Goal: Information Seeking & Learning: Learn about a topic

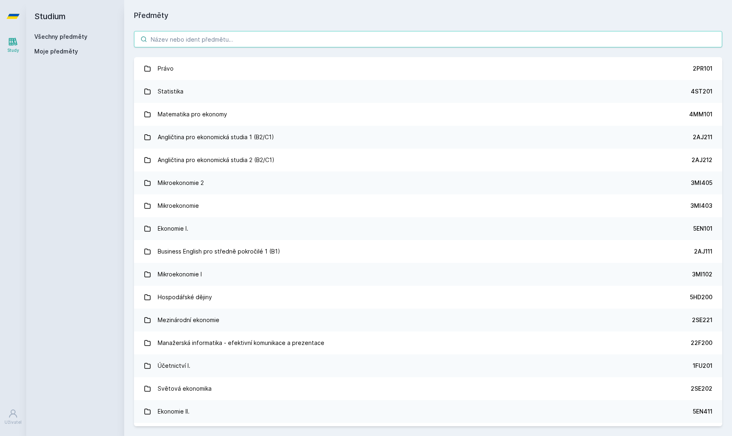
click at [269, 33] on input "search" at bounding box center [428, 39] width 588 height 16
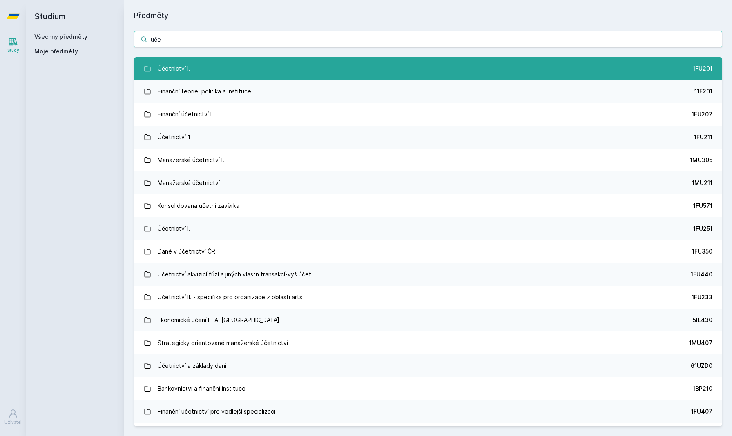
type input "uče"
click at [192, 65] on link "Účetnictví I. 1FU201" at bounding box center [428, 68] width 588 height 23
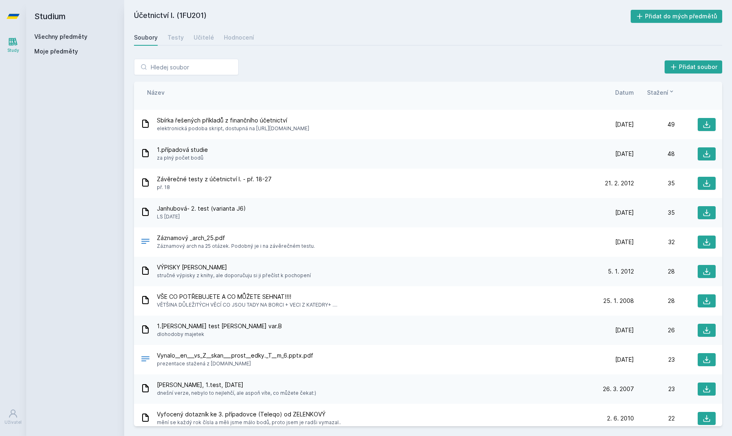
scroll to position [960, 0]
click at [148, 69] on input "search" at bounding box center [186, 67] width 105 height 16
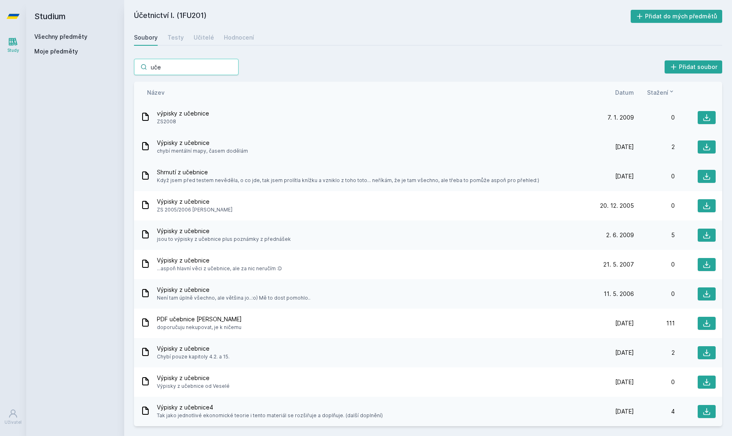
scroll to position [567, 0]
type input "uče"
click at [198, 331] on span "doporučuju nekupovat, je k ničemu" at bounding box center [199, 327] width 85 height 8
click at [195, 324] on span "doporučuju nekupovat, je k ničemu" at bounding box center [199, 327] width 85 height 8
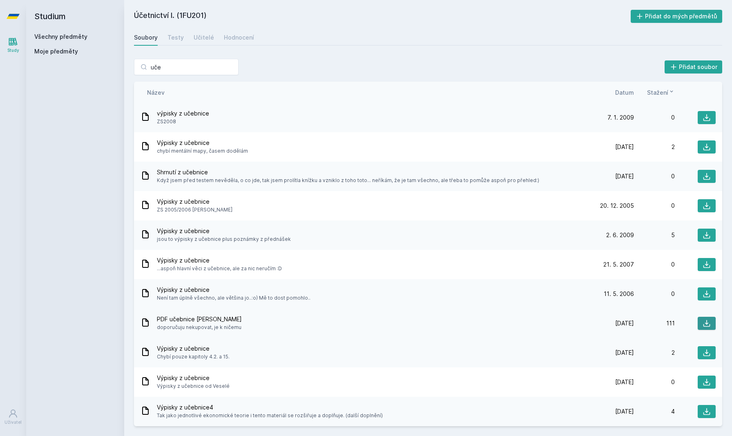
click at [708, 327] on icon at bounding box center [706, 323] width 8 height 8
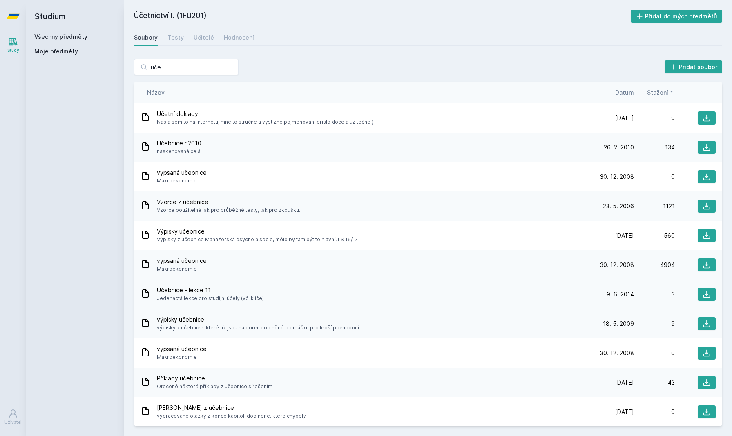
scroll to position [0, 0]
